Goal: Find specific page/section: Find specific page/section

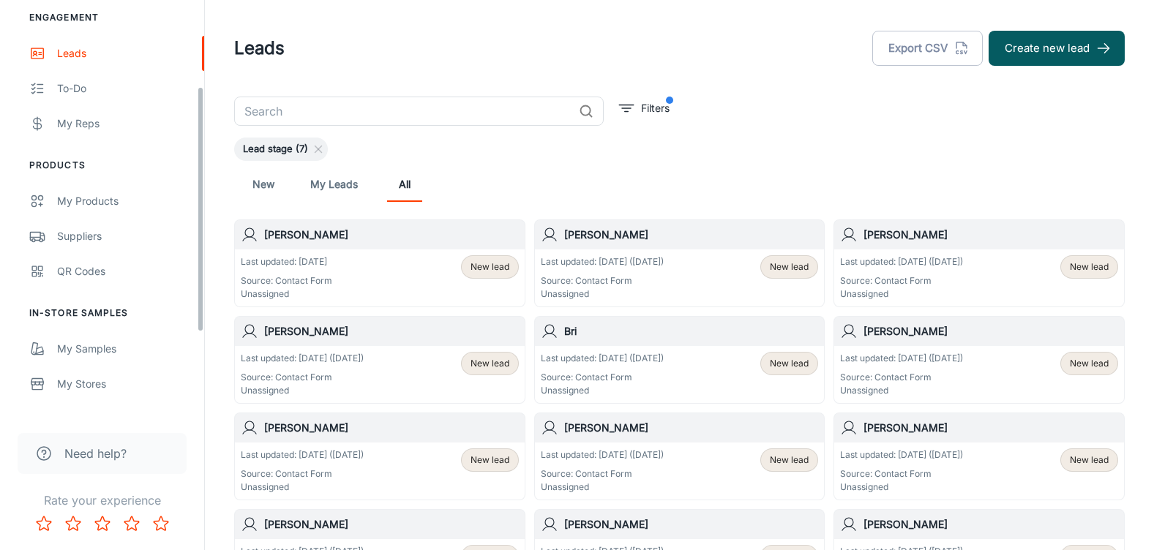
scroll to position [146, 0]
click at [99, 230] on div "Suppliers" at bounding box center [123, 236] width 132 height 16
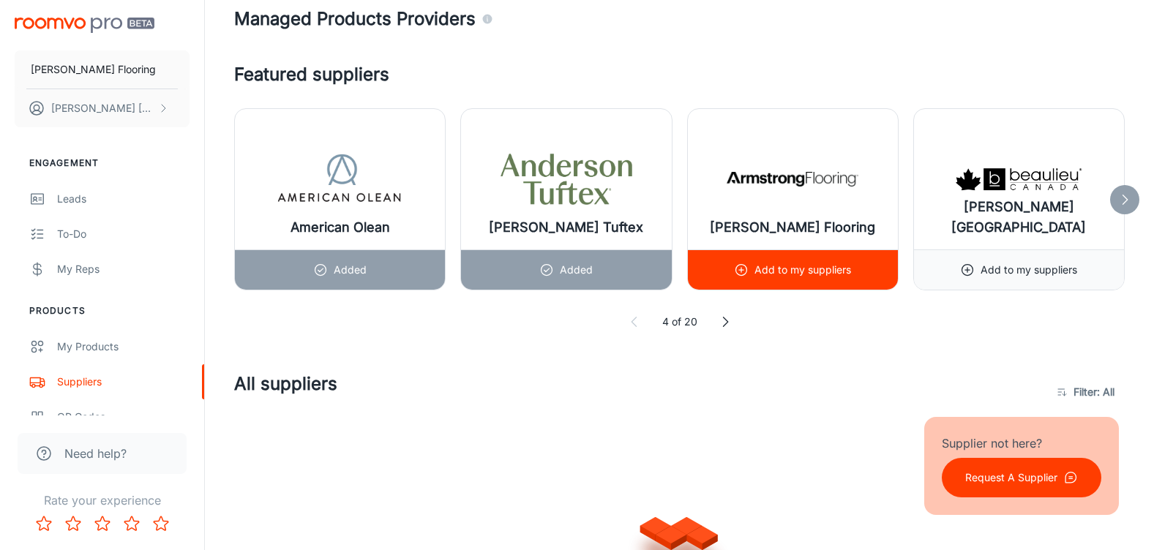
scroll to position [805, 0]
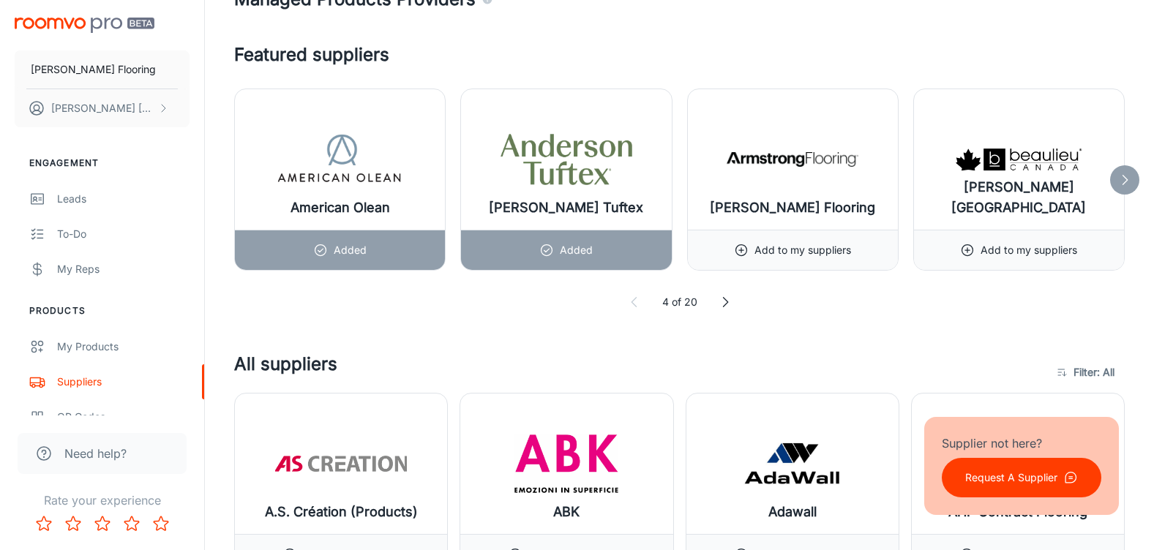
click at [724, 304] on icon at bounding box center [725, 302] width 15 height 15
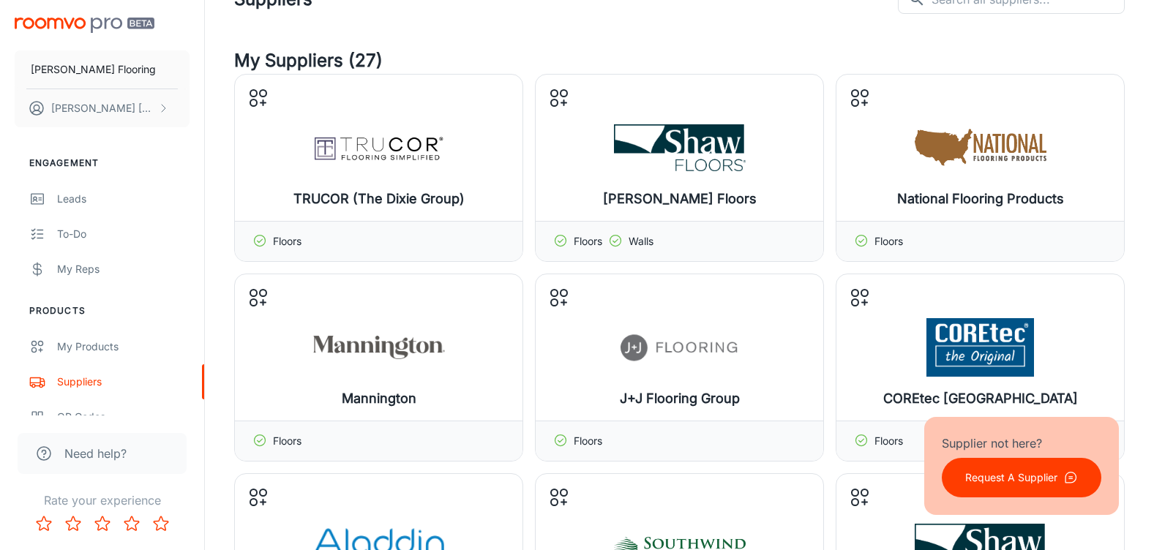
scroll to position [0, 0]
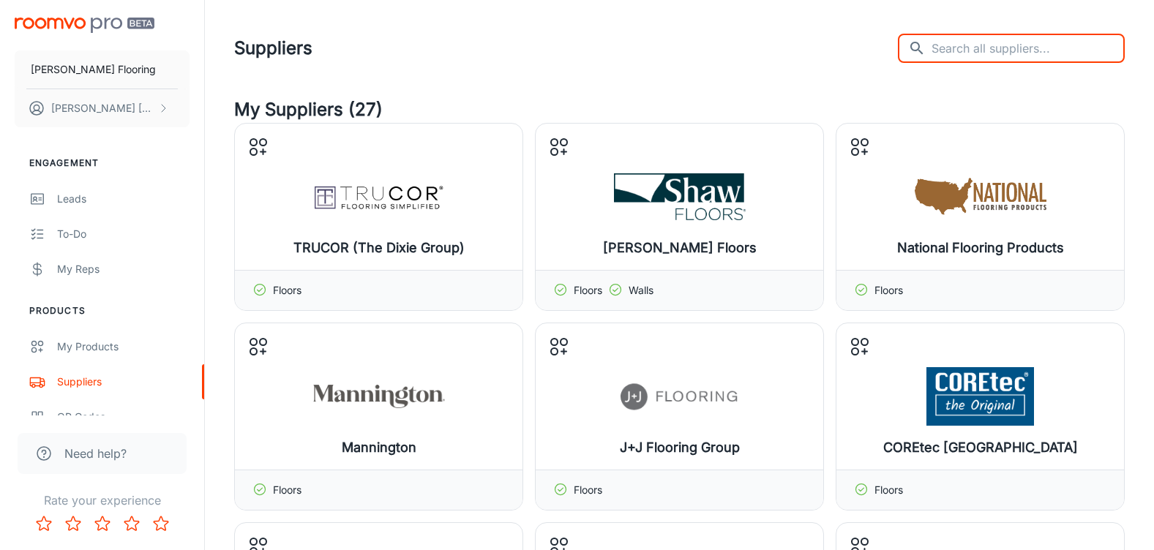
click at [1005, 51] on input "text" at bounding box center [1028, 48] width 193 height 29
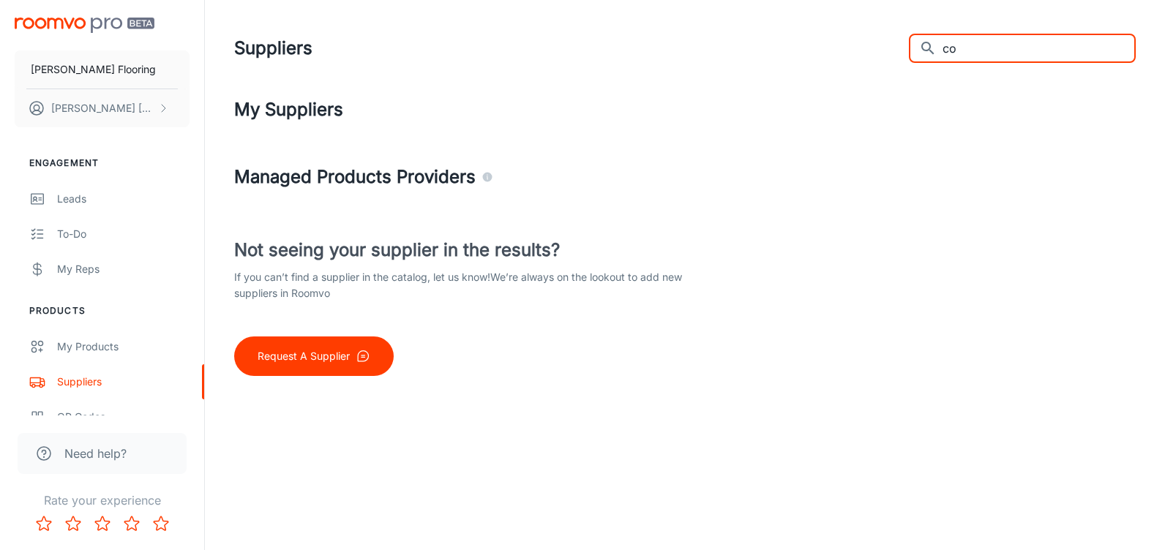
type input "c"
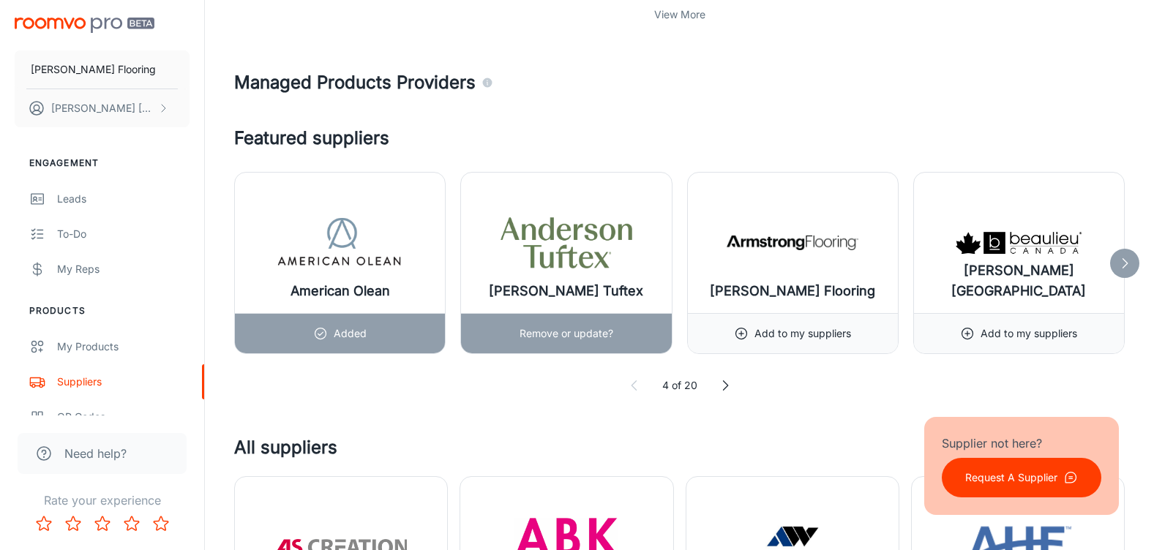
scroll to position [805, 0]
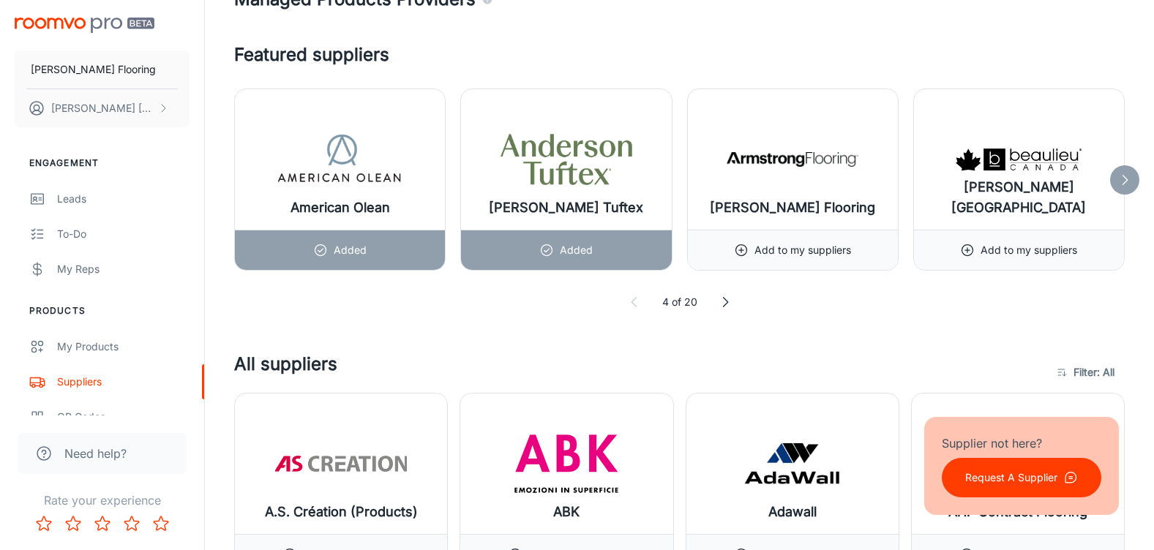
click at [1115, 181] on div at bounding box center [1124, 179] width 29 height 29
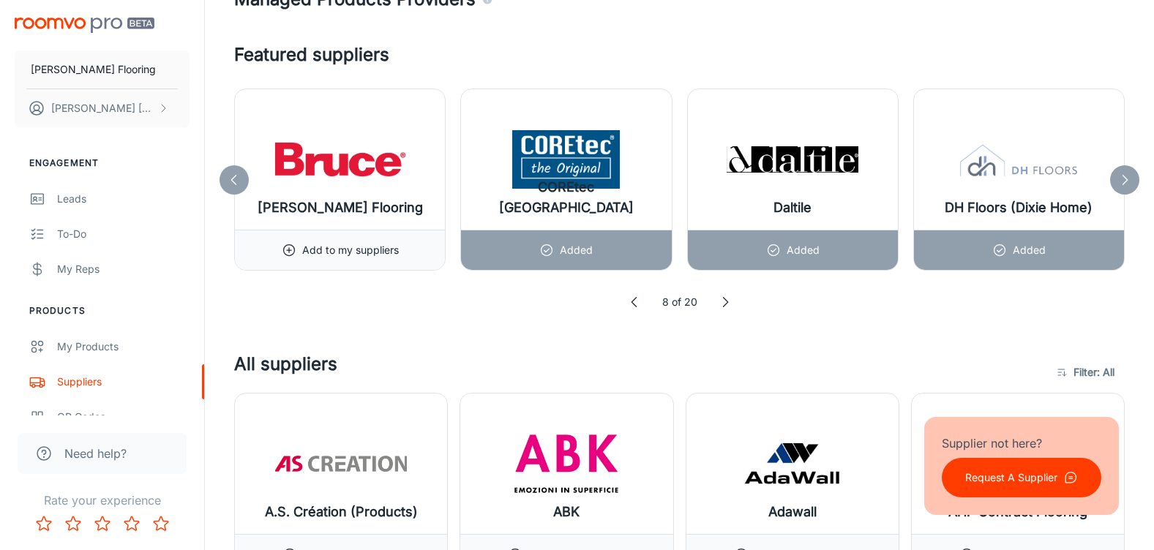
click at [1128, 177] on icon at bounding box center [1125, 180] width 15 height 15
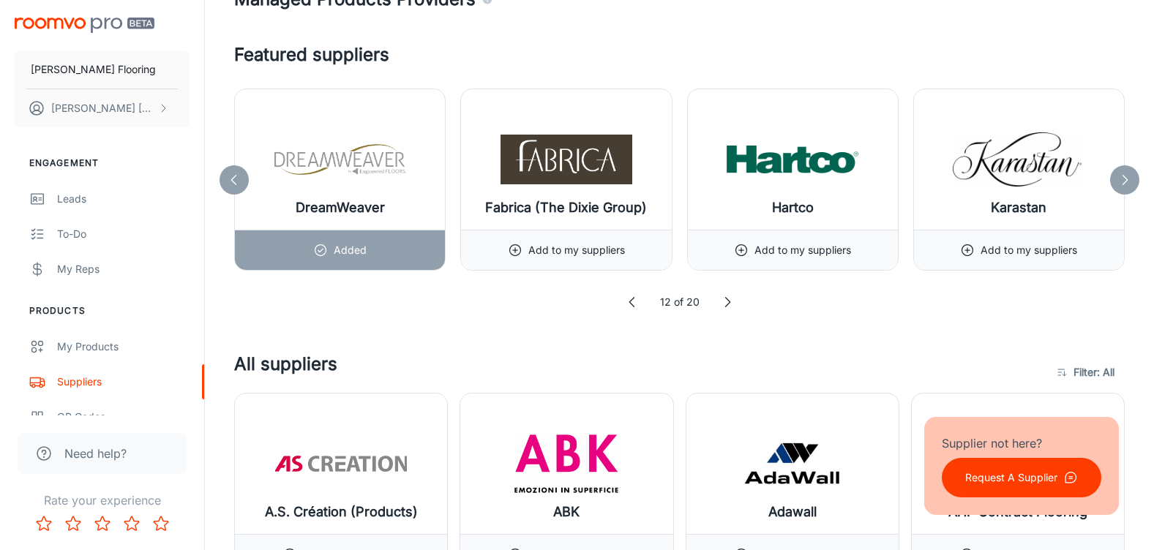
click at [1130, 177] on icon at bounding box center [1125, 180] width 15 height 15
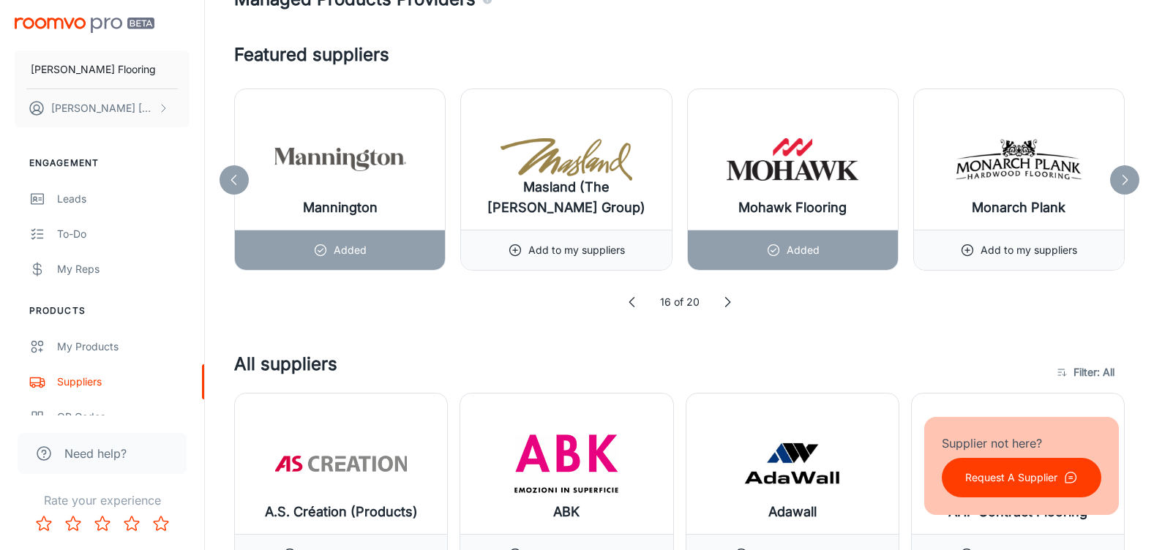
click at [1130, 177] on icon at bounding box center [1125, 180] width 15 height 15
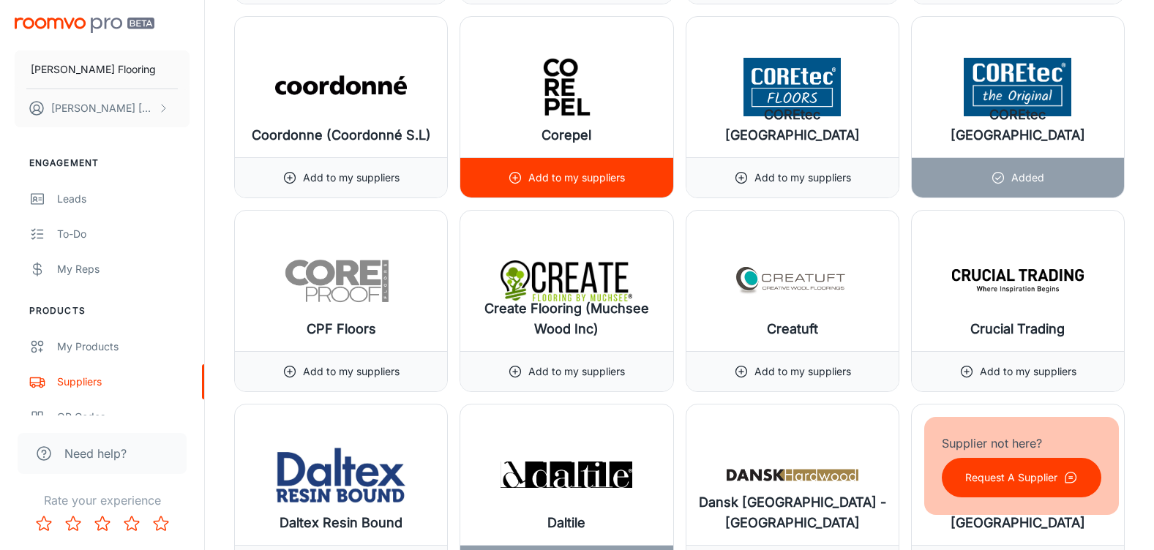
scroll to position [5196, 0]
